Goal: Information Seeking & Learning: Learn about a topic

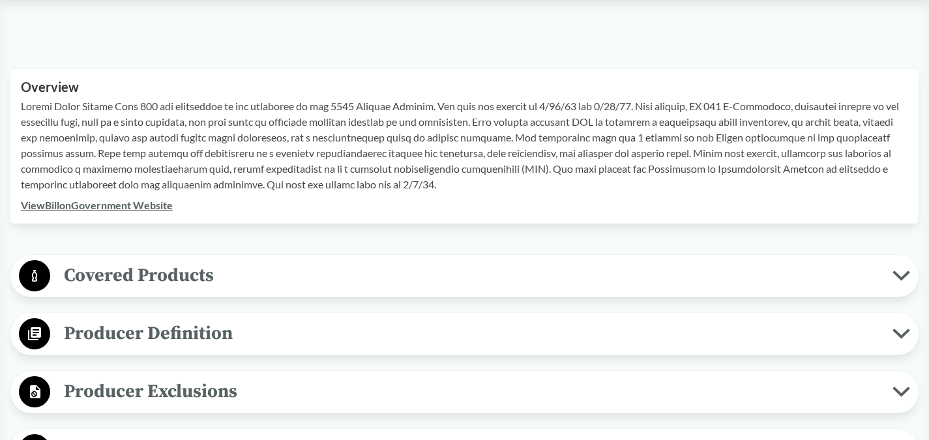
scroll to position [391, 0]
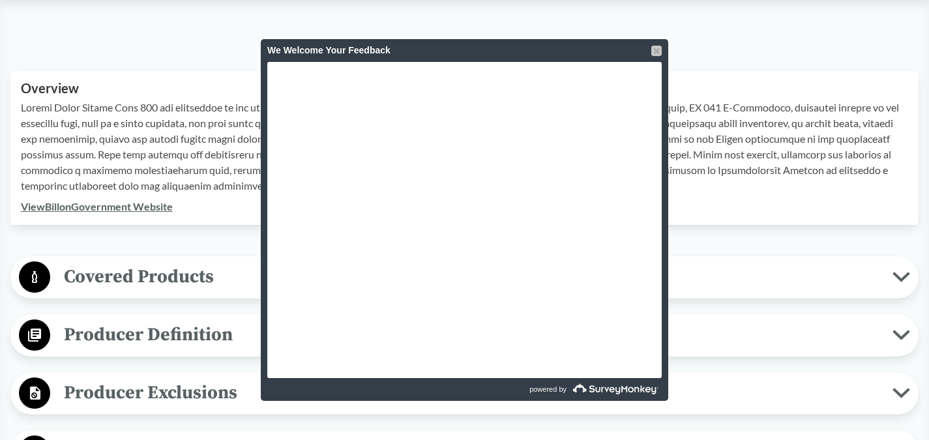
click at [658, 50] on div at bounding box center [656, 51] width 10 height 10
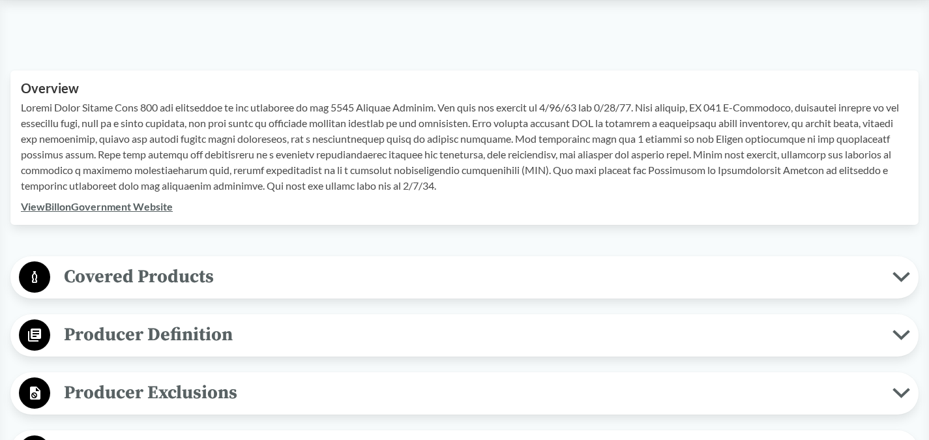
click at [460, 273] on span "Covered Products" at bounding box center [471, 276] width 842 height 29
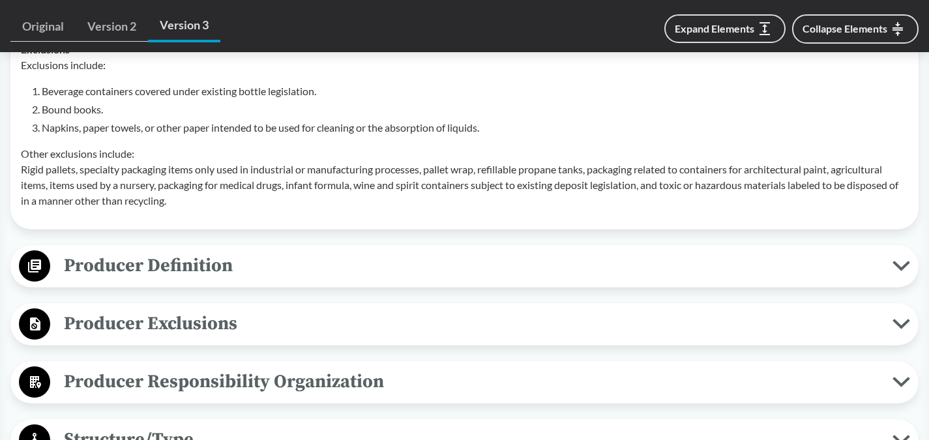
scroll to position [847, 0]
click at [527, 274] on span "Producer Definition" at bounding box center [471, 264] width 842 height 29
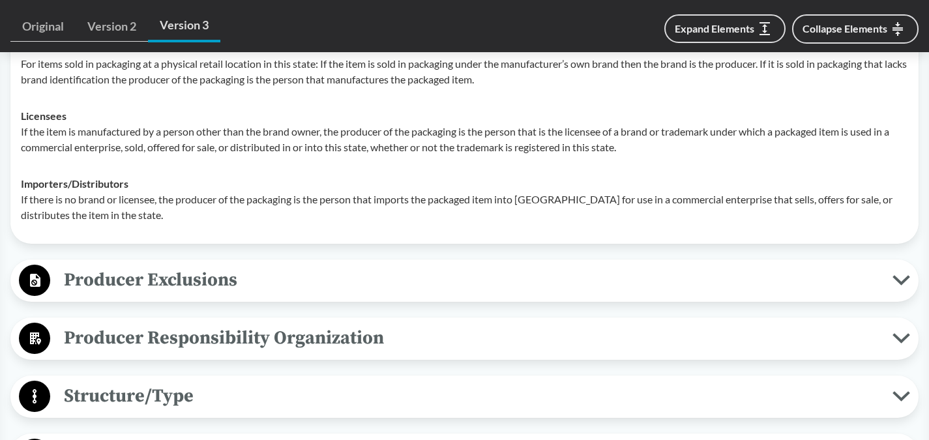
scroll to position [1108, 0]
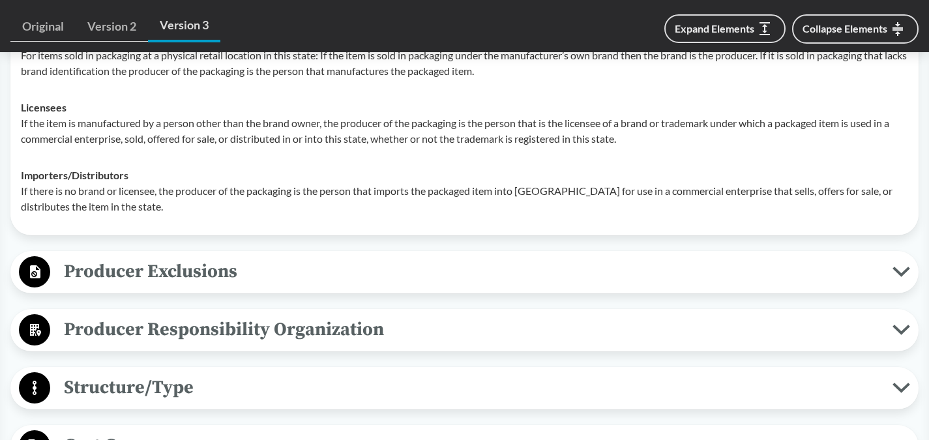
click at [525, 261] on span "Producer Exclusions" at bounding box center [471, 271] width 842 height 29
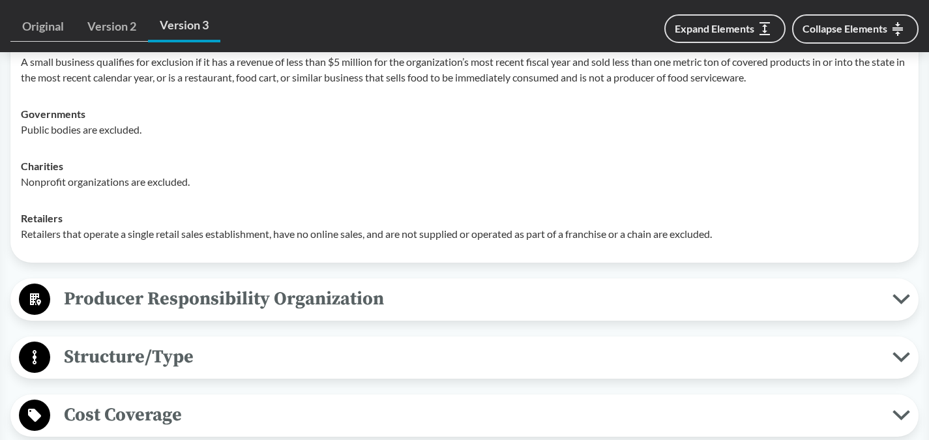
scroll to position [1434, 0]
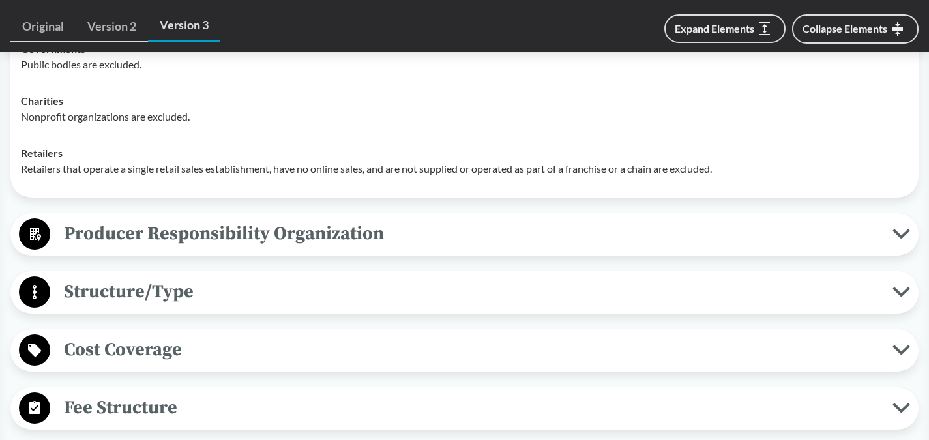
click at [532, 240] on span "Producer Responsibility Organization" at bounding box center [471, 233] width 842 height 29
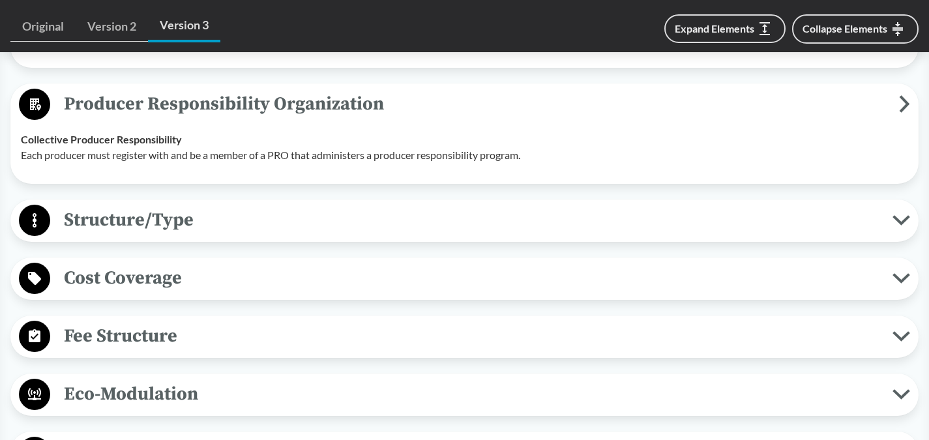
scroll to position [1564, 0]
click at [526, 216] on span "Structure/Type" at bounding box center [471, 219] width 842 height 29
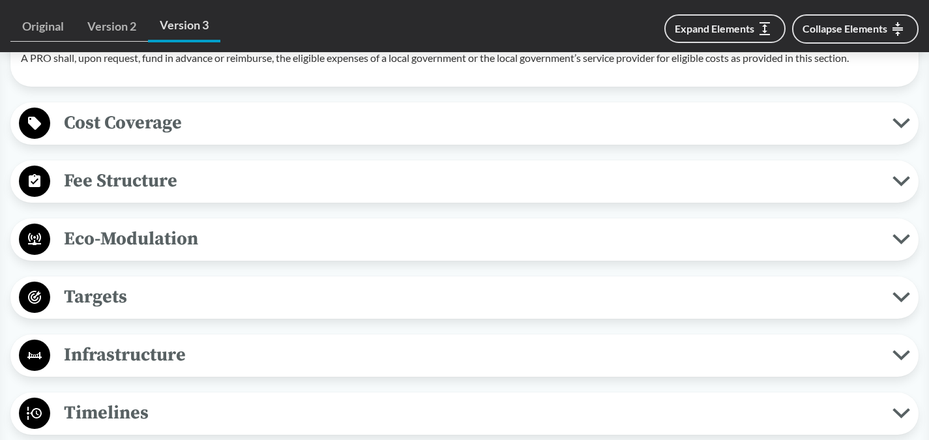
scroll to position [1825, 0]
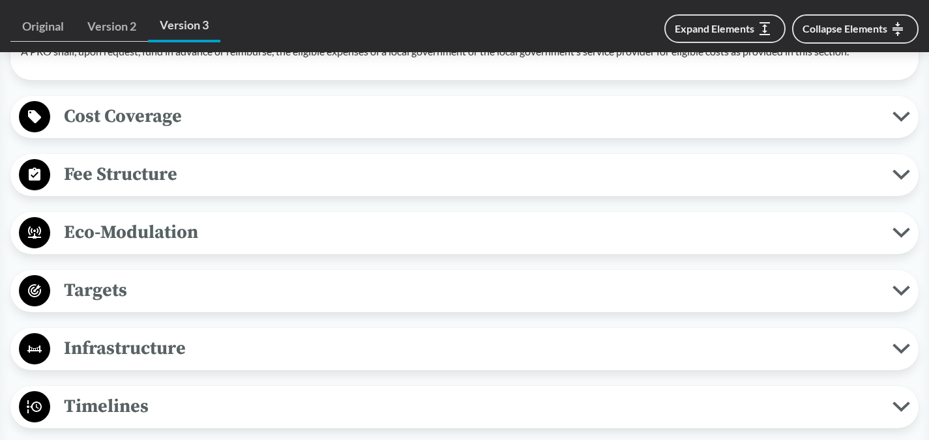
click at [318, 241] on span "Eco-Modulation" at bounding box center [471, 232] width 842 height 29
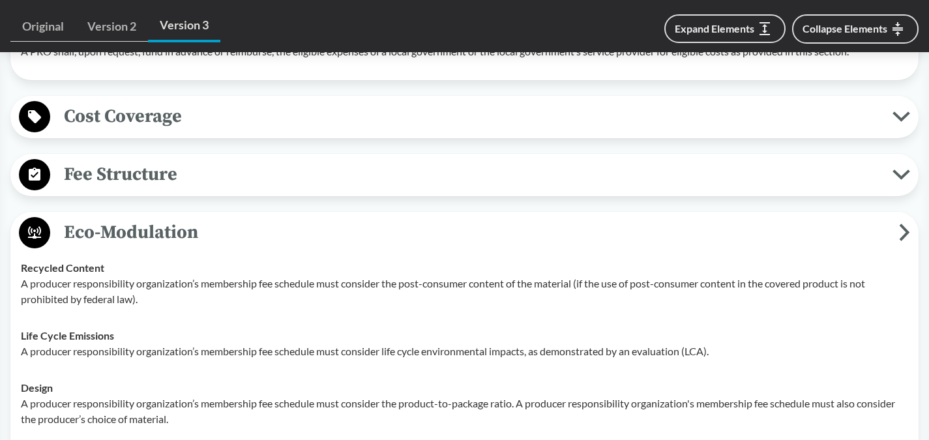
click at [276, 175] on span "Fee Structure" at bounding box center [471, 174] width 842 height 29
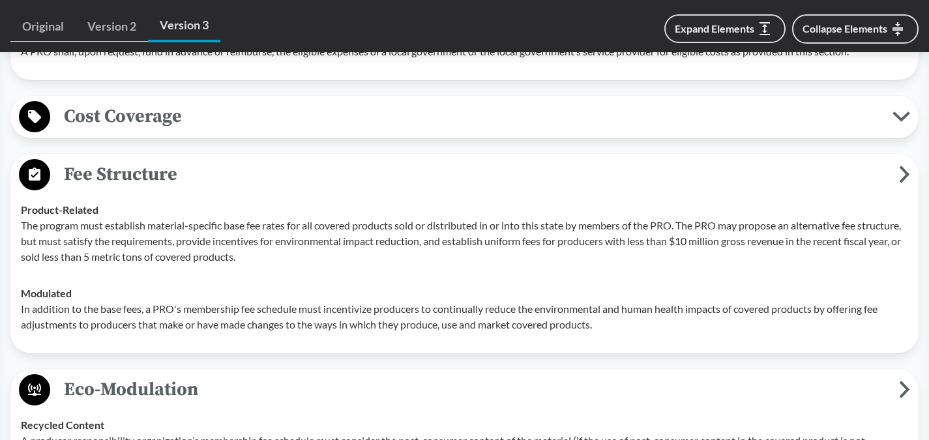
click at [465, 119] on span "Cost Coverage" at bounding box center [471, 116] width 842 height 29
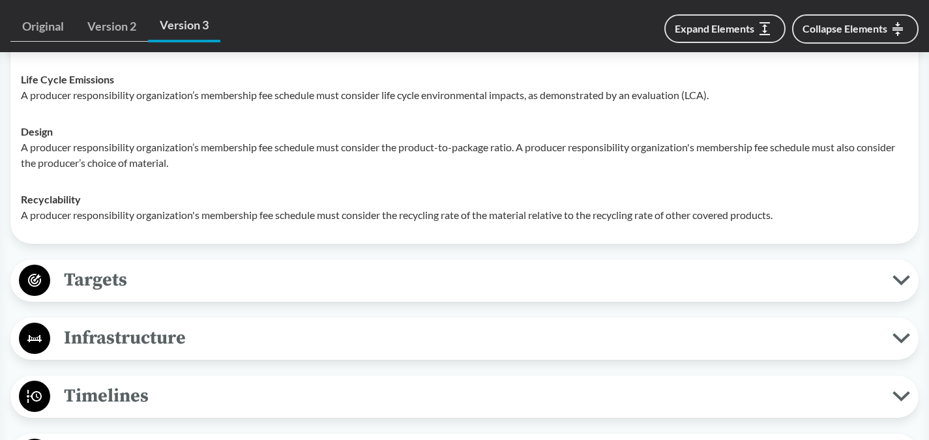
scroll to position [2542, 0]
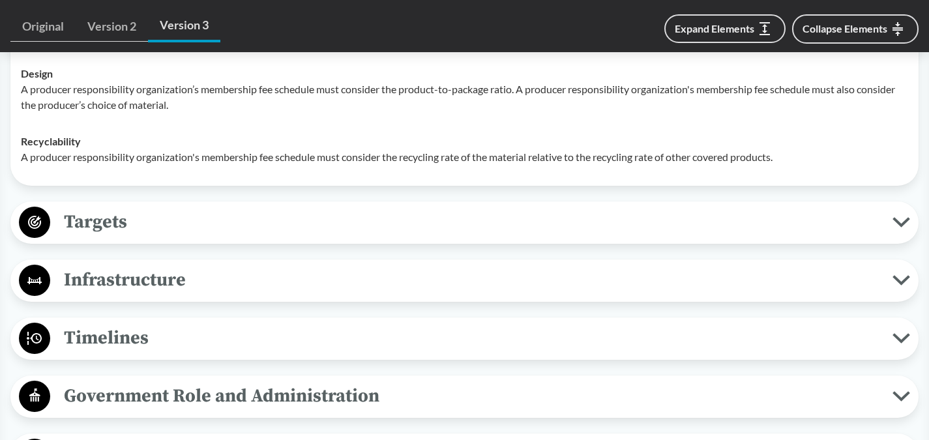
click at [423, 291] on span "Infrastructure" at bounding box center [471, 279] width 842 height 29
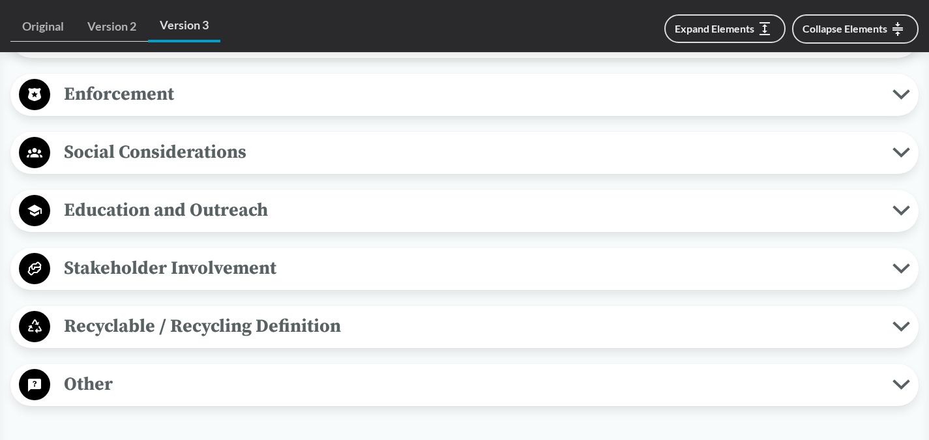
scroll to position [3129, 0]
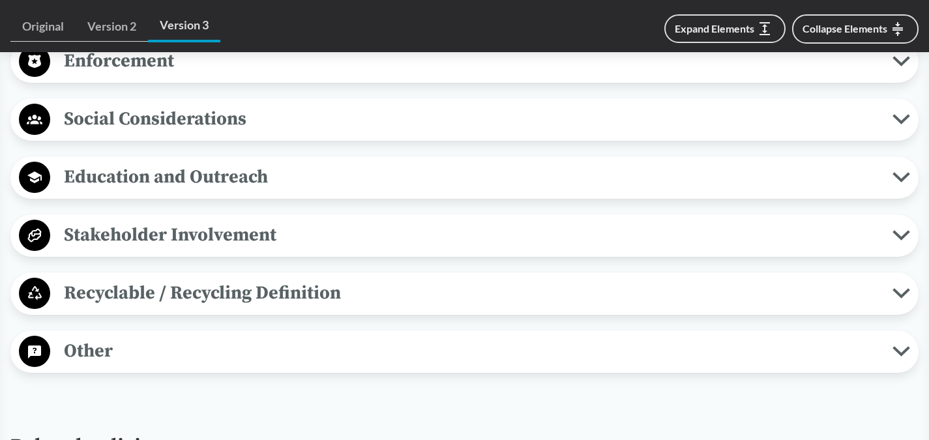
click at [306, 236] on span "Stakeholder Involvement" at bounding box center [471, 234] width 842 height 29
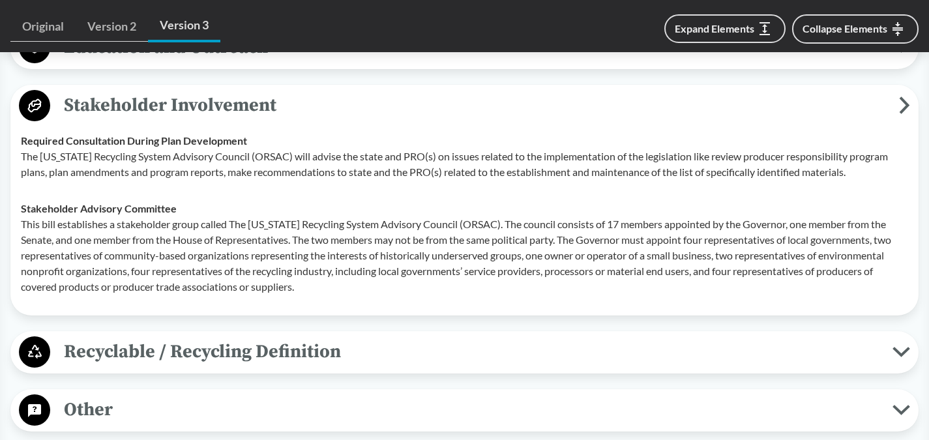
scroll to position [3259, 0]
click at [389, 351] on span "Recyclable / Recycling Definition" at bounding box center [471, 350] width 842 height 29
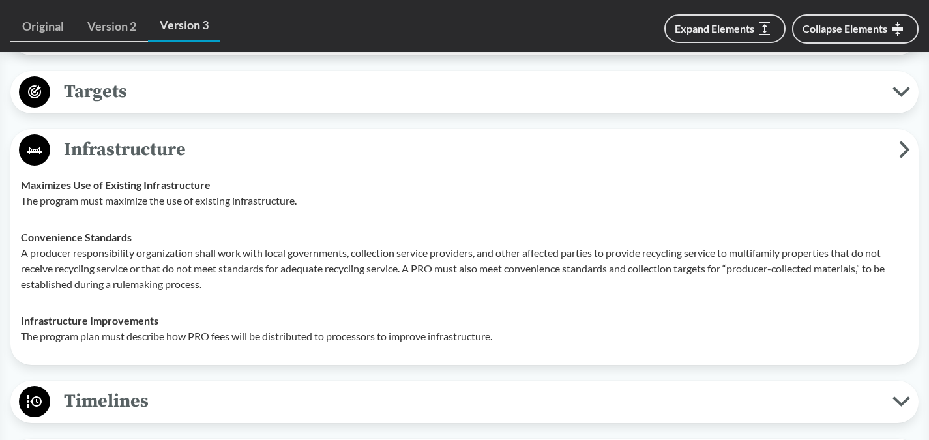
scroll to position [2542, 0]
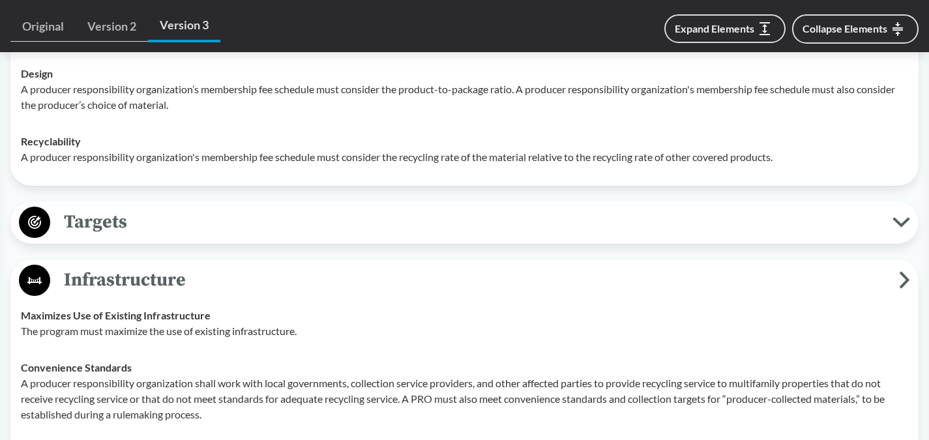
click at [274, 212] on span "Targets" at bounding box center [471, 221] width 842 height 29
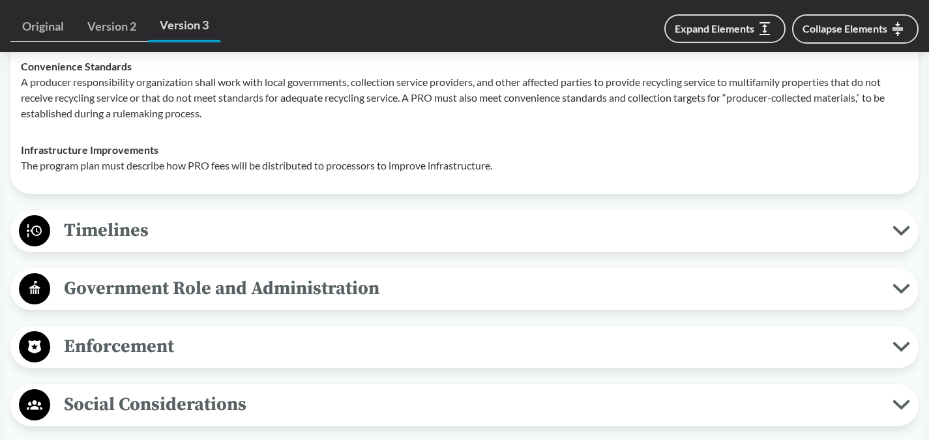
scroll to position [3064, 0]
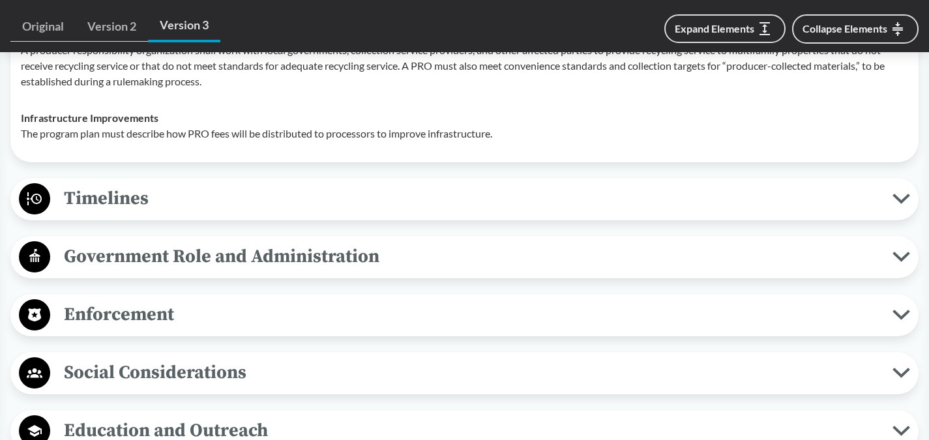
click at [444, 311] on span "Enforcement" at bounding box center [471, 314] width 842 height 29
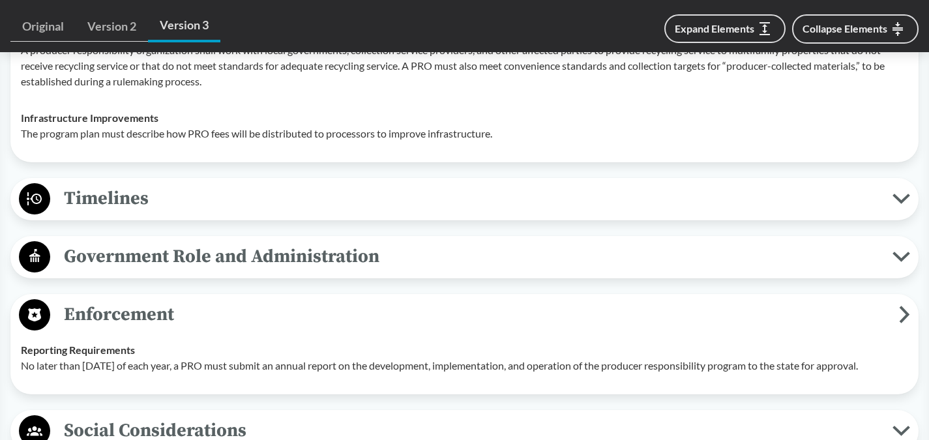
click at [443, 309] on span "Enforcement" at bounding box center [474, 314] width 849 height 29
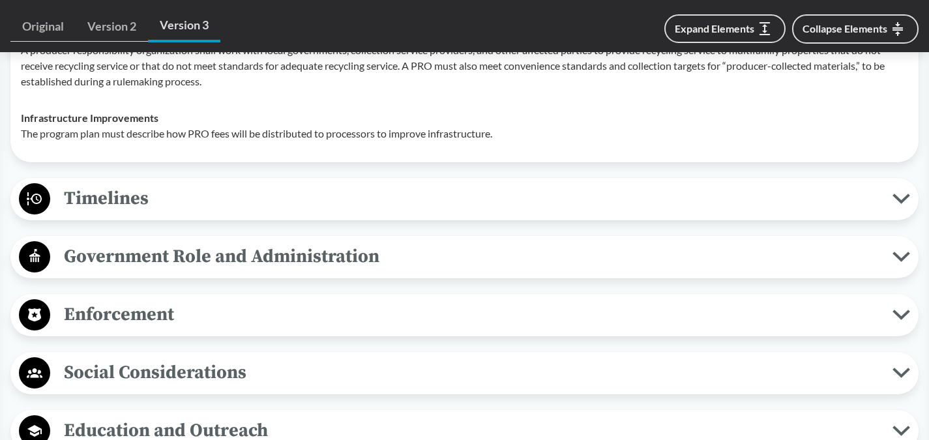
click at [452, 201] on span "Timelines" at bounding box center [471, 198] width 842 height 29
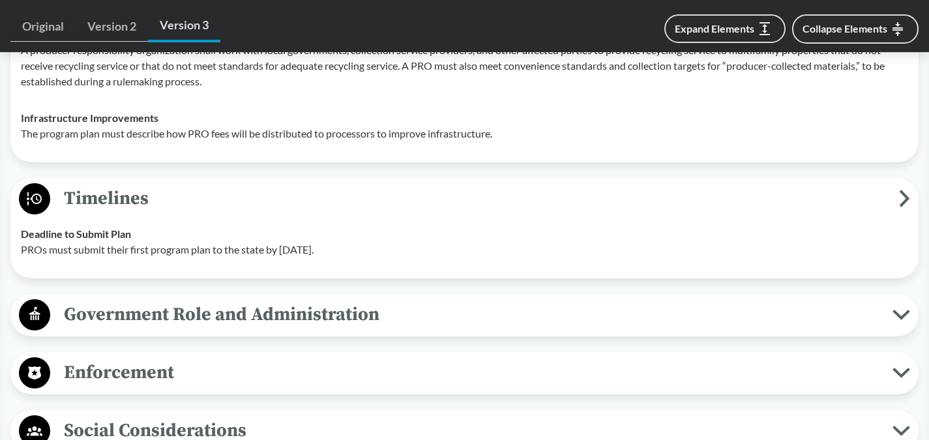
click at [452, 202] on span "Timelines" at bounding box center [474, 198] width 849 height 29
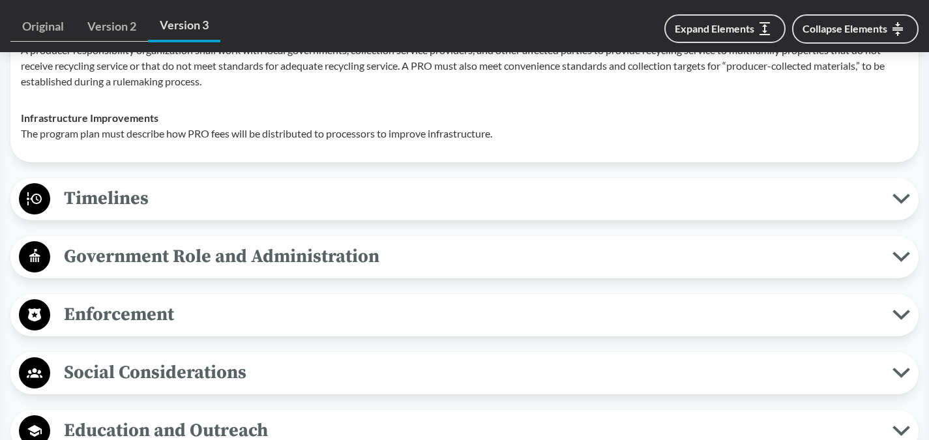
click at [453, 246] on span "Government Role and Administration" at bounding box center [471, 256] width 842 height 29
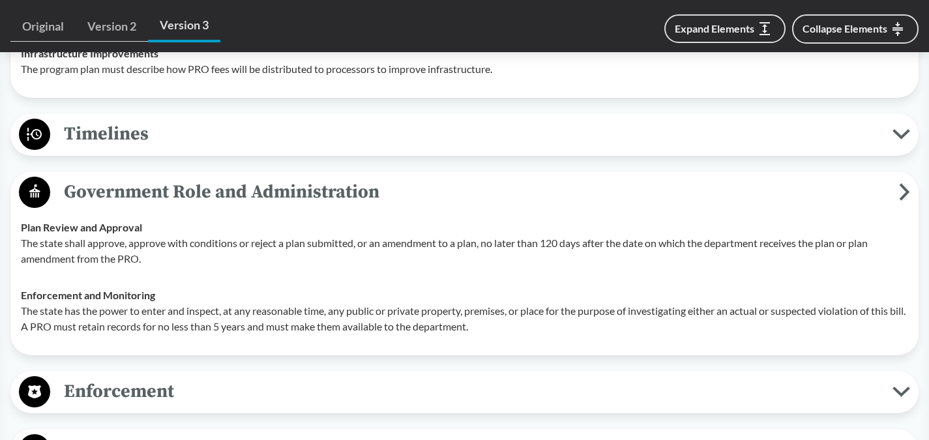
scroll to position [3129, 0]
click at [445, 197] on span "Government Role and Administration" at bounding box center [474, 191] width 849 height 29
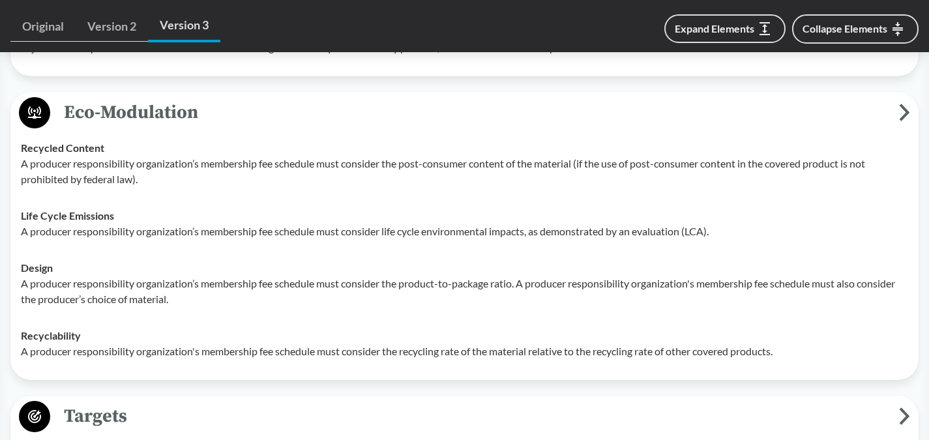
scroll to position [2347, 0]
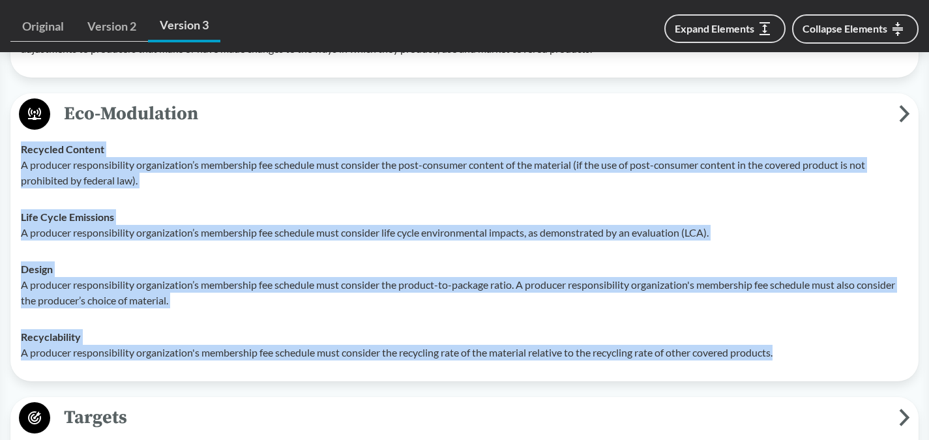
drag, startPoint x: 791, startPoint y: 356, endPoint x: 8, endPoint y: 155, distance: 808.2
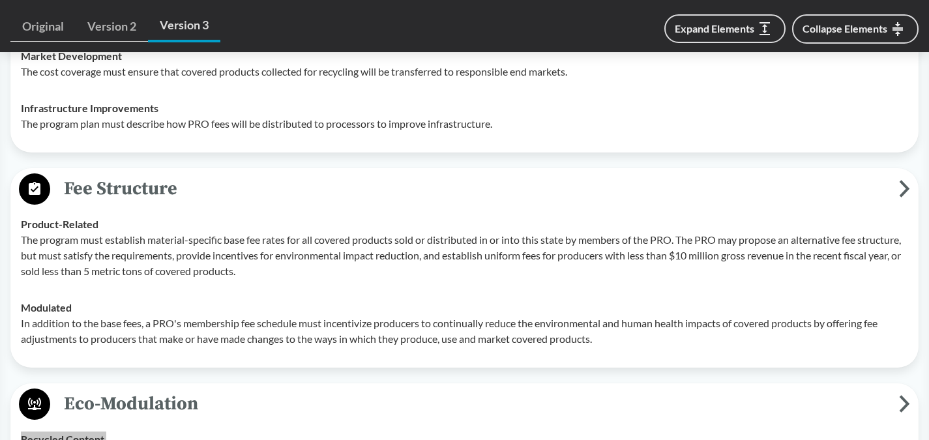
scroll to position [2086, 0]
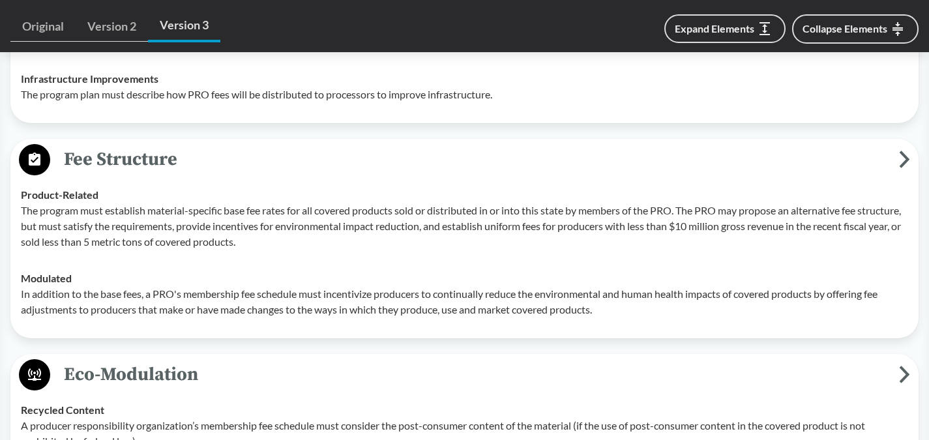
click at [681, 210] on p "The program must establish material-specific base fee rates for all covered pro…" at bounding box center [464, 226] width 887 height 47
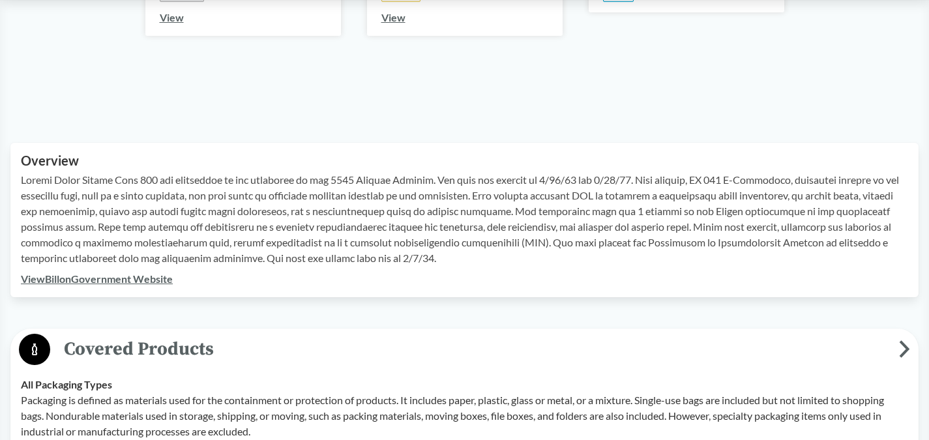
scroll to position [326, 0]
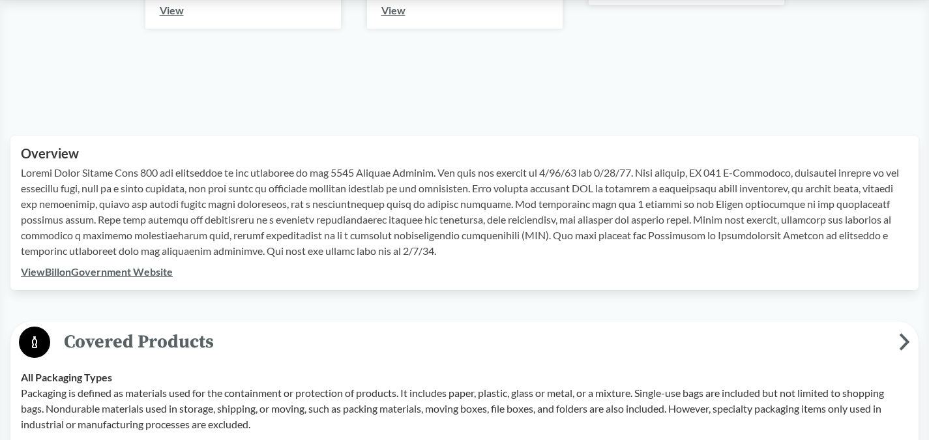
click at [139, 271] on link "View Bill on Government Website" at bounding box center [97, 271] width 152 height 12
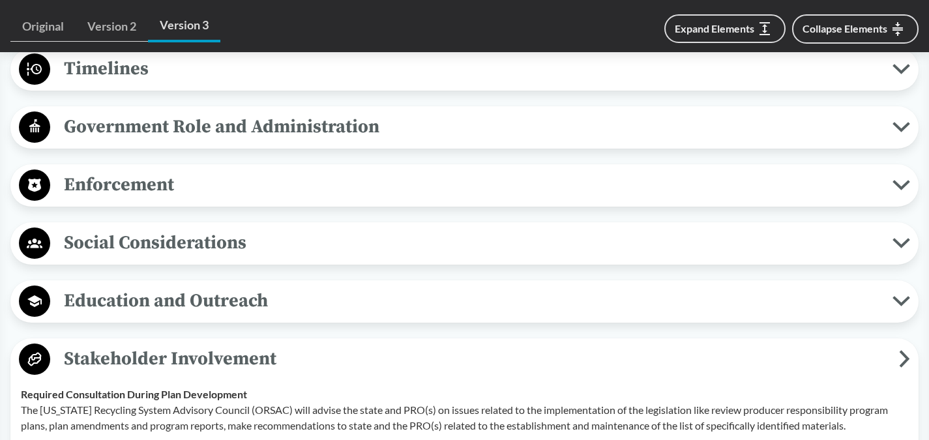
scroll to position [3194, 0]
click at [284, 177] on span "Enforcement" at bounding box center [471, 183] width 842 height 29
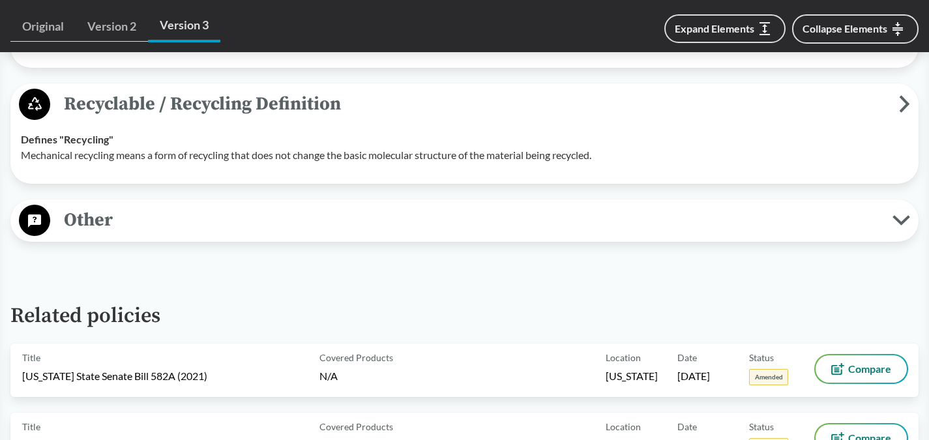
scroll to position [3781, 0]
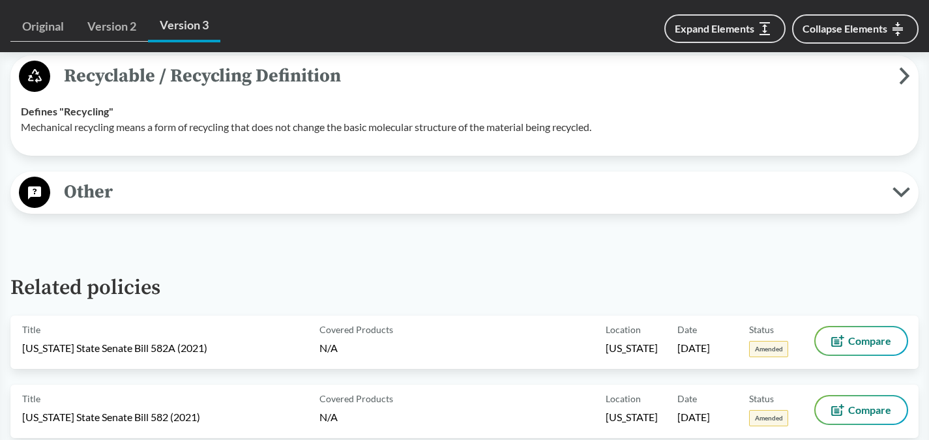
click at [722, 198] on span "Other" at bounding box center [471, 191] width 842 height 29
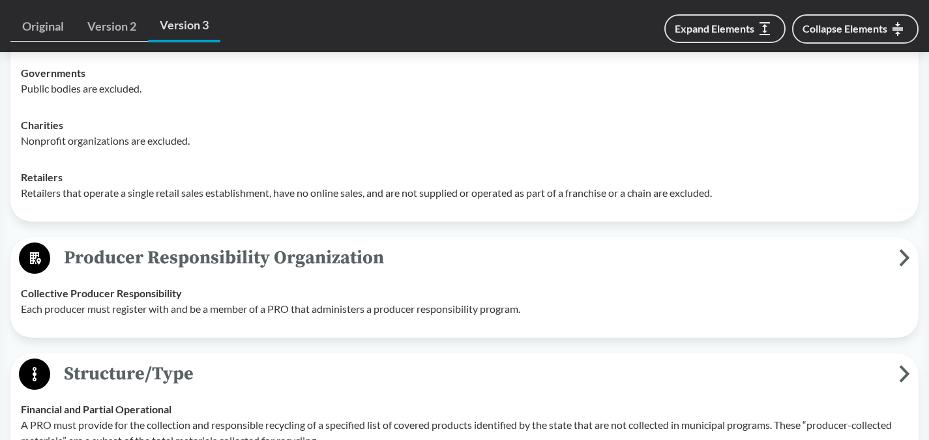
scroll to position [1434, 0]
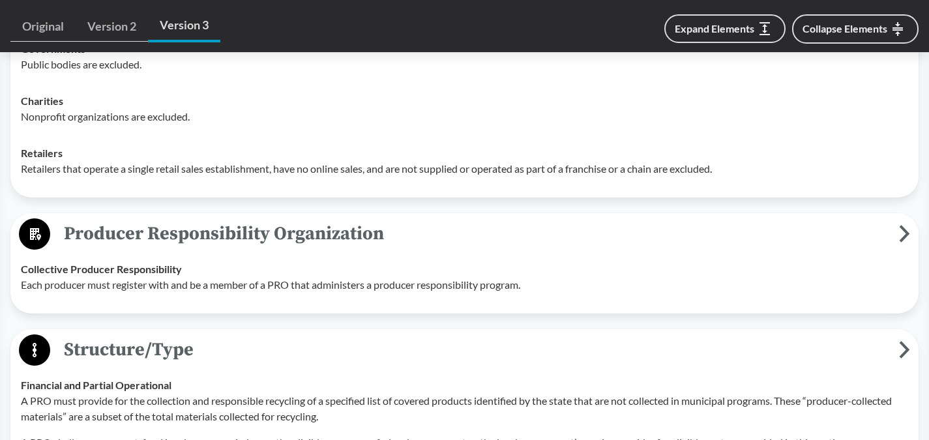
click at [649, 227] on span "Producer Responsibility Organization" at bounding box center [474, 233] width 849 height 29
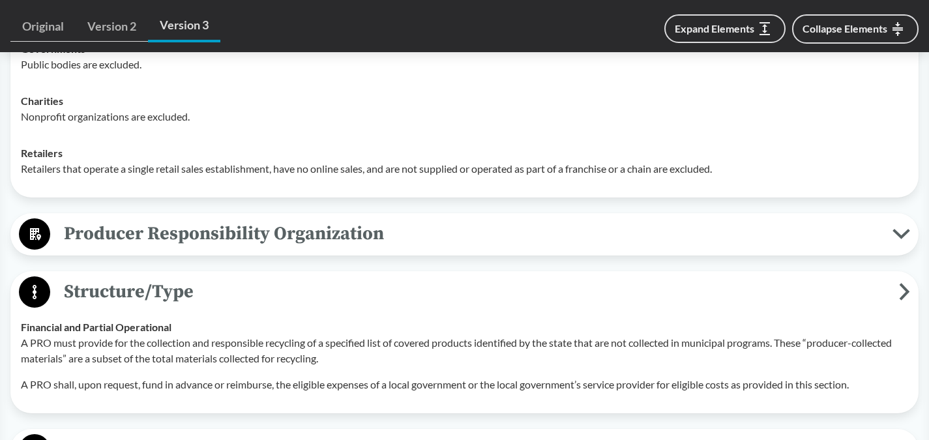
click at [649, 227] on span "Producer Responsibility Organization" at bounding box center [471, 233] width 842 height 29
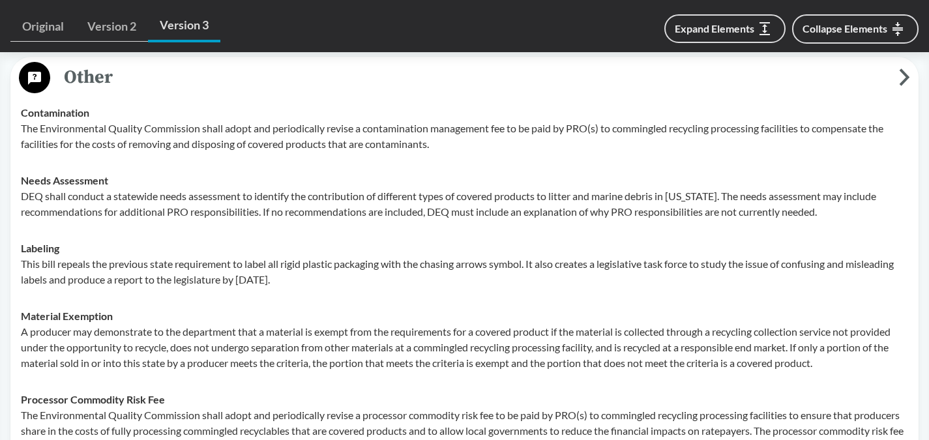
scroll to position [3976, 0]
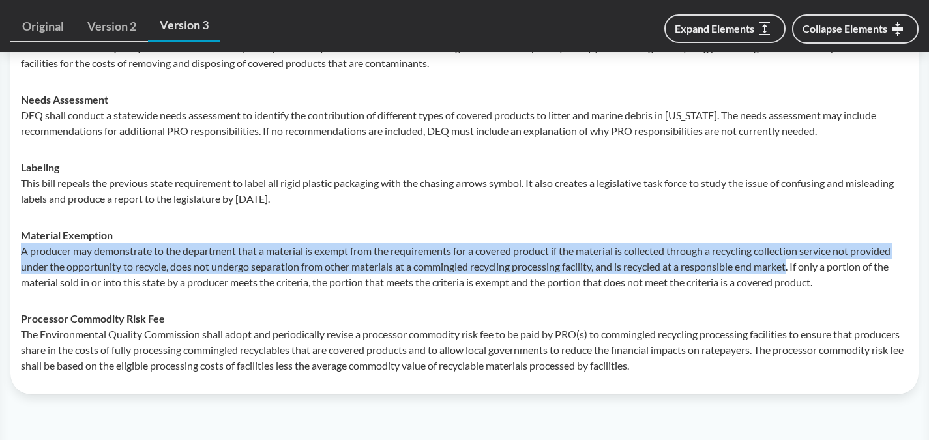
drag, startPoint x: 22, startPoint y: 250, endPoint x: 798, endPoint y: 265, distance: 775.8
click at [798, 265] on p "A producer may demonstrate to the department that a material is exempt from the…" at bounding box center [464, 266] width 887 height 47
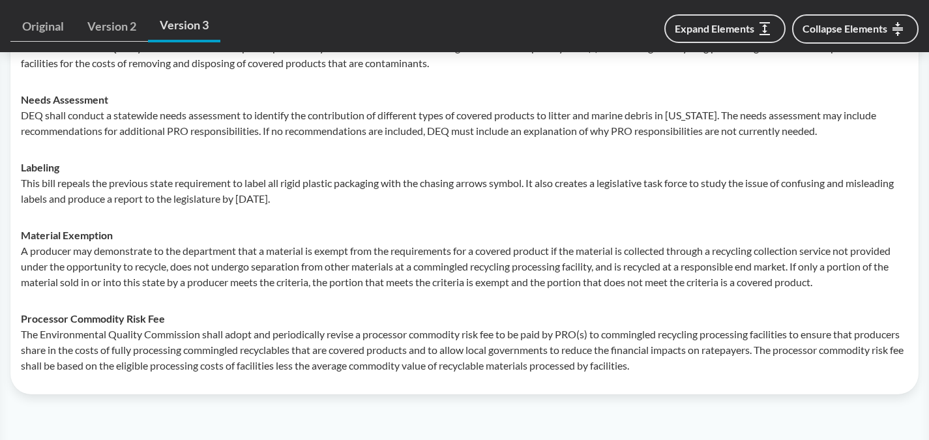
click at [805, 242] on div "Material Exemption A producer may demonstrate to the department that a material…" at bounding box center [464, 258] width 887 height 63
drag, startPoint x: 722, startPoint y: 252, endPoint x: 846, endPoint y: 252, distance: 124.5
click at [846, 252] on p "A producer may demonstrate to the department that a material is exempt from the…" at bounding box center [464, 266] width 887 height 47
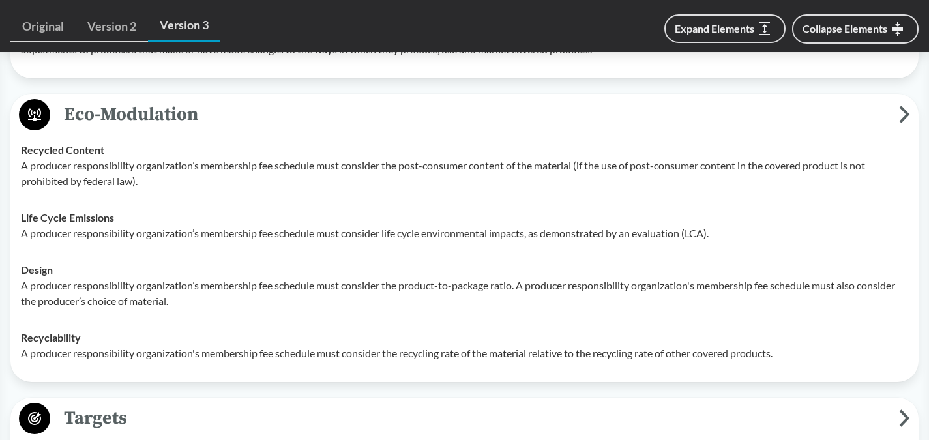
scroll to position [2347, 0]
